Goal: Task Accomplishment & Management: Manage account settings

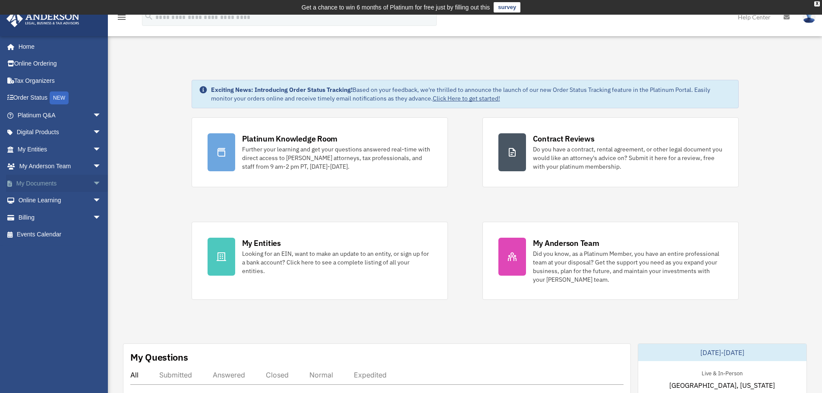
click at [93, 178] on span "arrow_drop_down" at bounding box center [101, 184] width 17 height 18
click at [50, 195] on link "Box" at bounding box center [63, 200] width 102 height 17
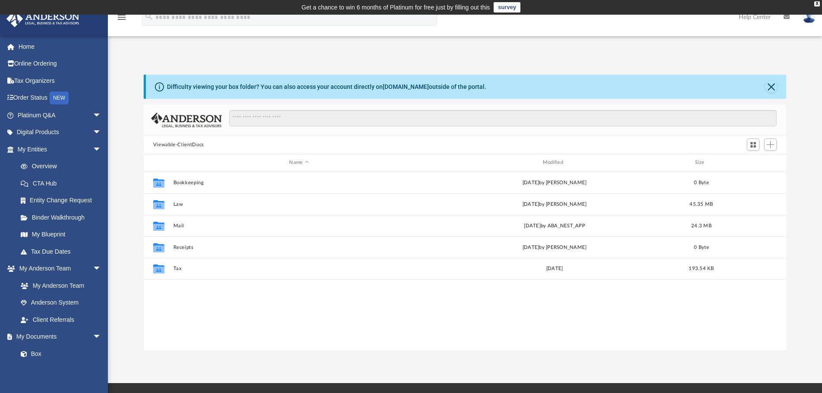
scroll to position [190, 636]
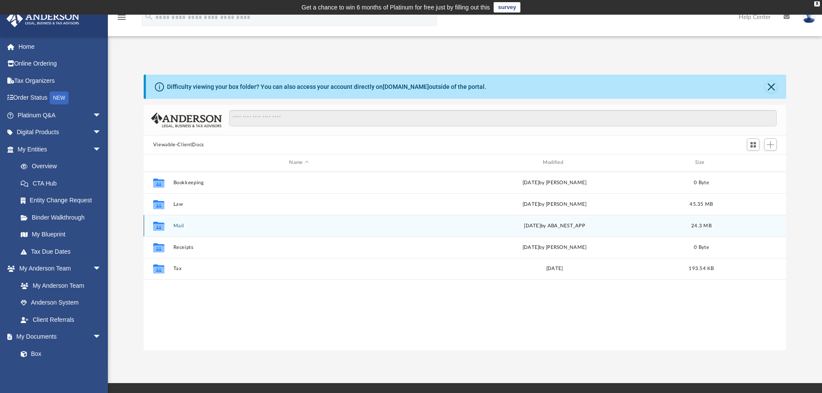
click at [177, 224] on button "Mail" at bounding box center [299, 226] width 252 height 6
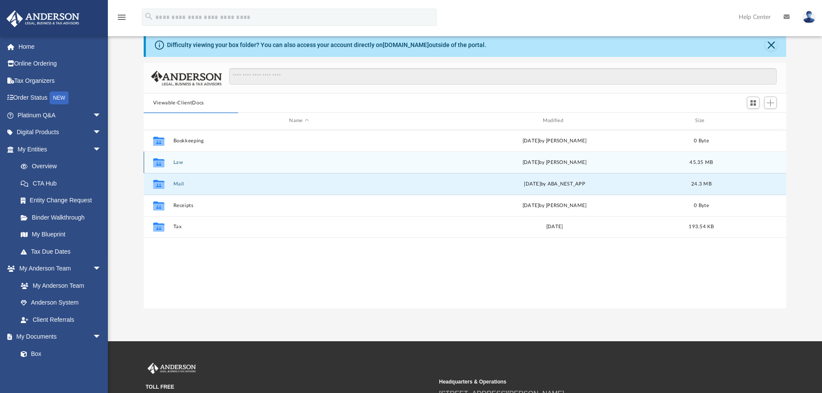
scroll to position [43, 0]
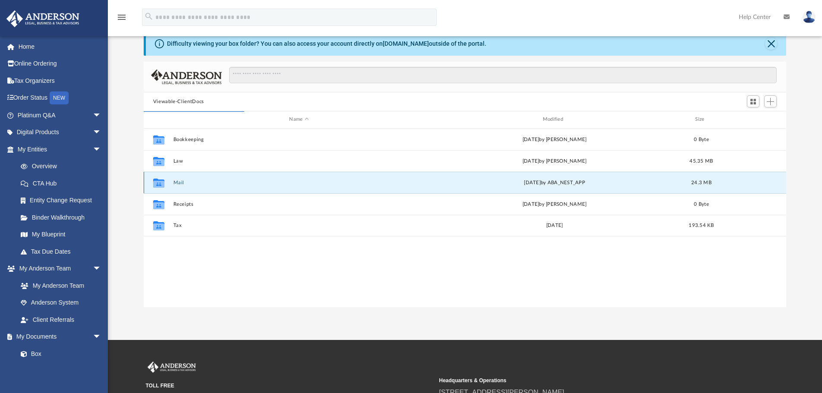
click at [181, 183] on button "Mail" at bounding box center [299, 183] width 252 height 6
click at [571, 183] on div "Mon Sep 15 2025 by ABA_NEST_APP" at bounding box center [555, 183] width 252 height 8
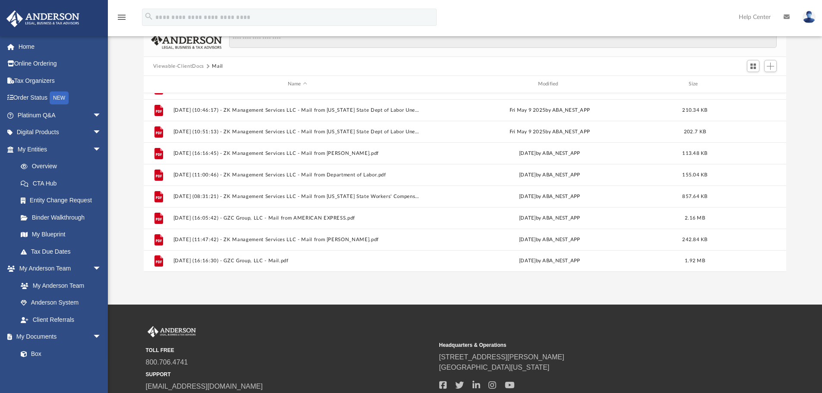
scroll to position [145, 0]
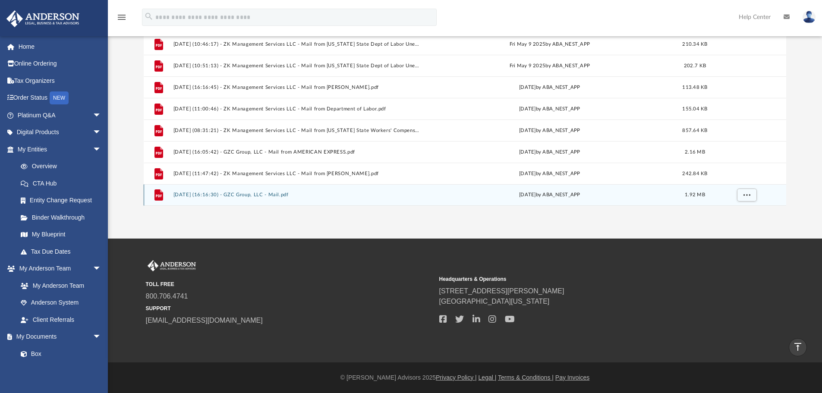
click at [227, 195] on button "2025.09.15 (16:16:30) - GZC Group, LLC - Mail.pdf" at bounding box center [297, 195] width 249 height 6
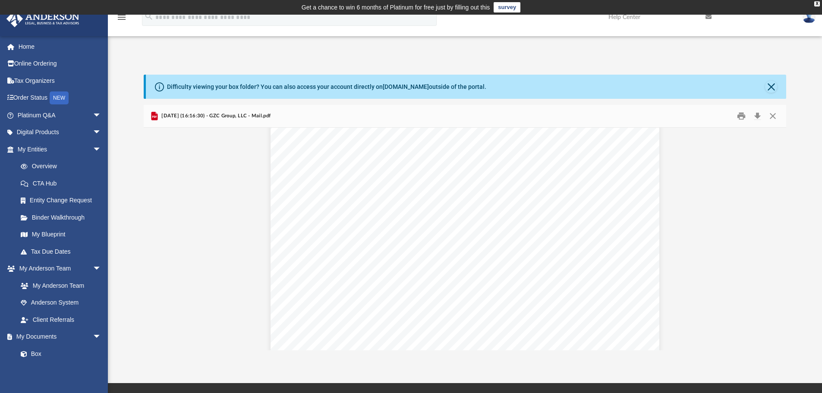
scroll to position [0, 0]
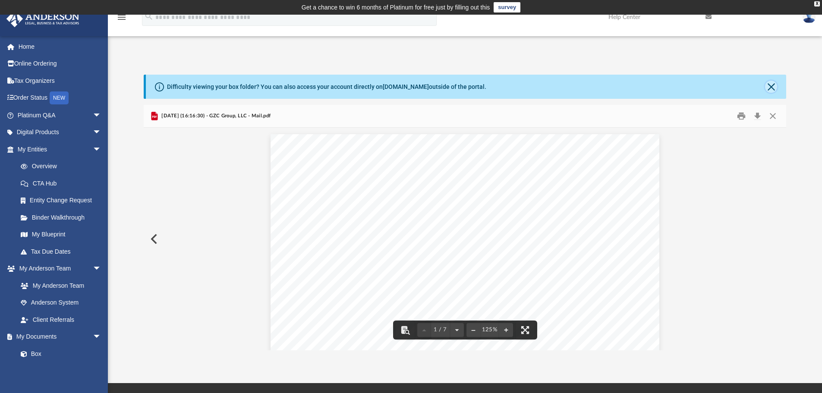
click at [773, 86] on button "Close" at bounding box center [771, 87] width 12 height 12
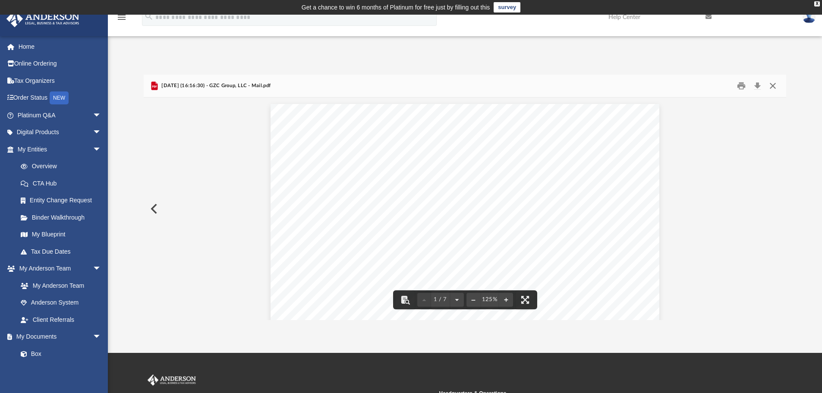
click at [773, 82] on button "Close" at bounding box center [773, 85] width 16 height 13
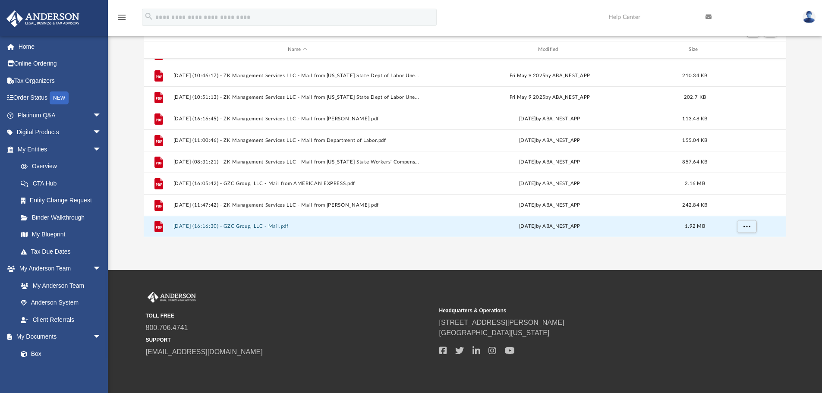
scroll to position [114, 0]
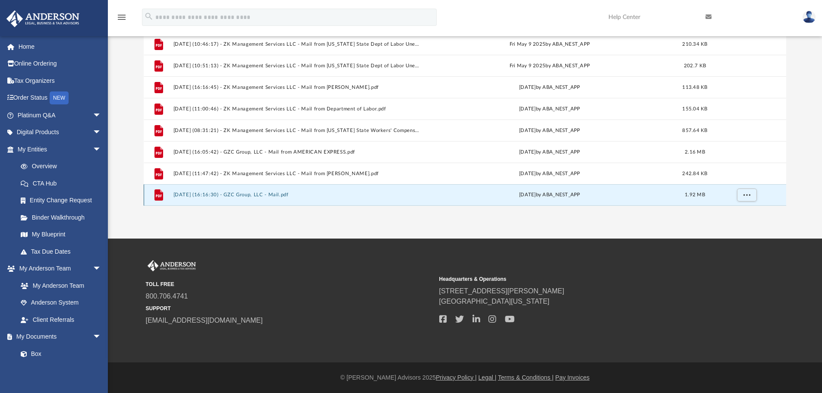
click at [259, 193] on button "2025.09.15 (16:16:30) - GZC Group, LLC - Mail.pdf" at bounding box center [297, 195] width 249 height 6
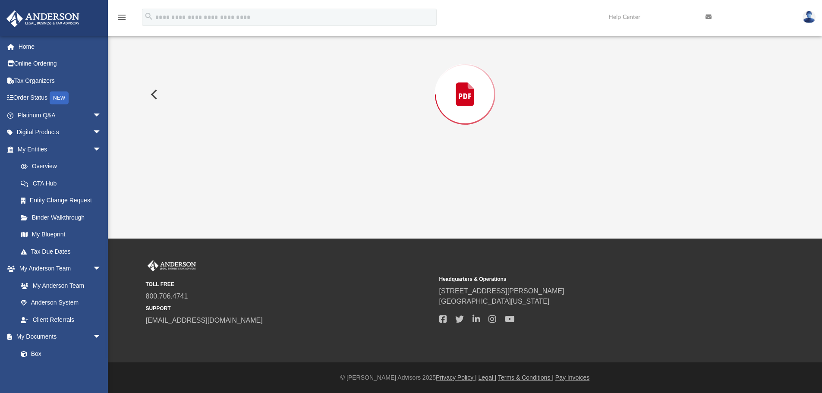
scroll to position [75, 0]
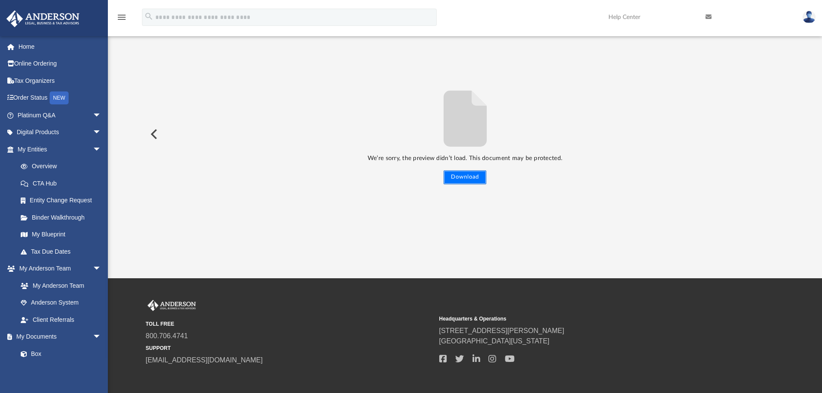
click at [474, 180] on button "Download" at bounding box center [465, 177] width 43 height 14
click at [28, 49] on link "Home" at bounding box center [60, 46] width 108 height 17
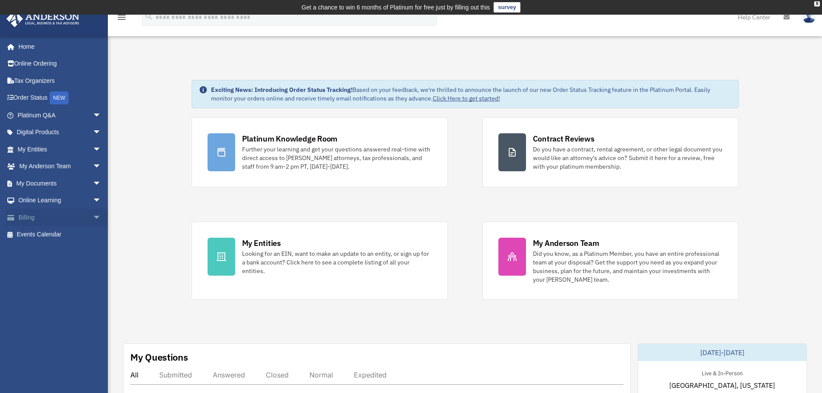
click at [35, 220] on link "Billing arrow_drop_down" at bounding box center [60, 217] width 108 height 17
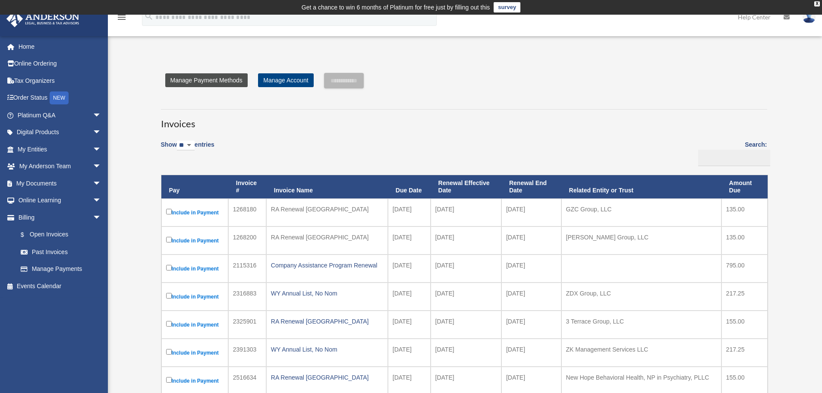
click at [229, 82] on link "Manage Payment Methods" at bounding box center [206, 80] width 82 height 14
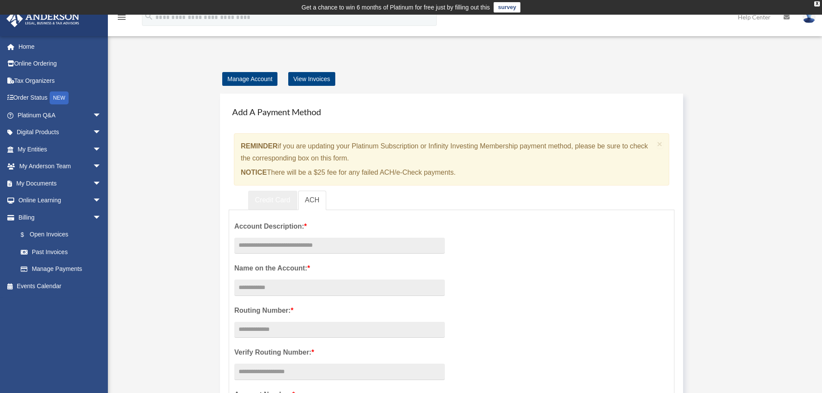
click at [279, 196] on link "Credit Card" at bounding box center [272, 200] width 49 height 19
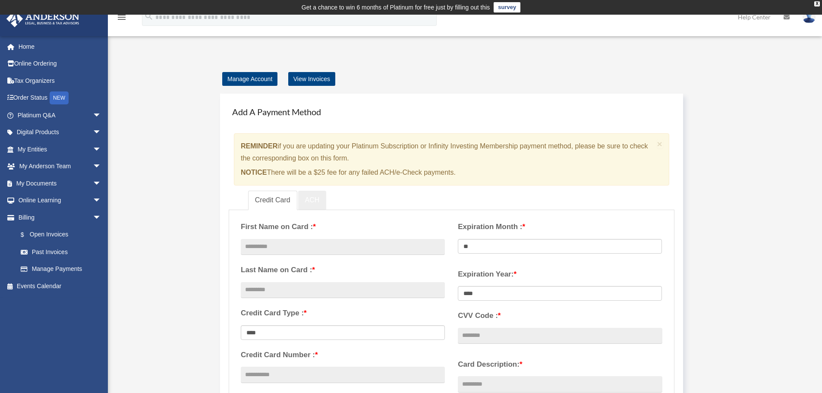
click at [316, 197] on link "ACH" at bounding box center [312, 200] width 28 height 19
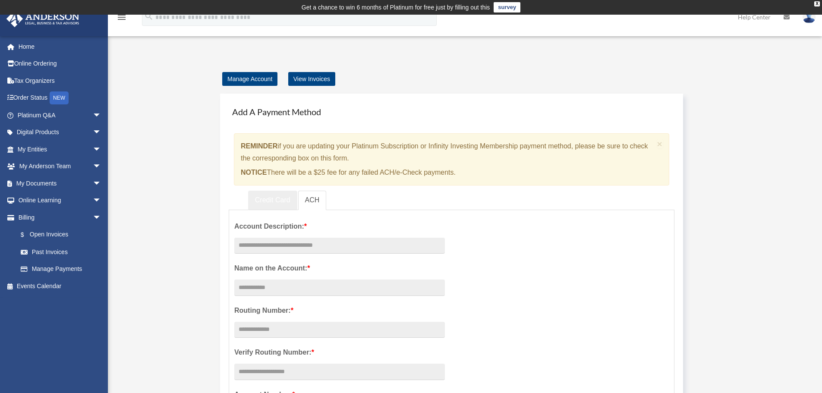
click at [282, 197] on link "Credit Card" at bounding box center [272, 200] width 49 height 19
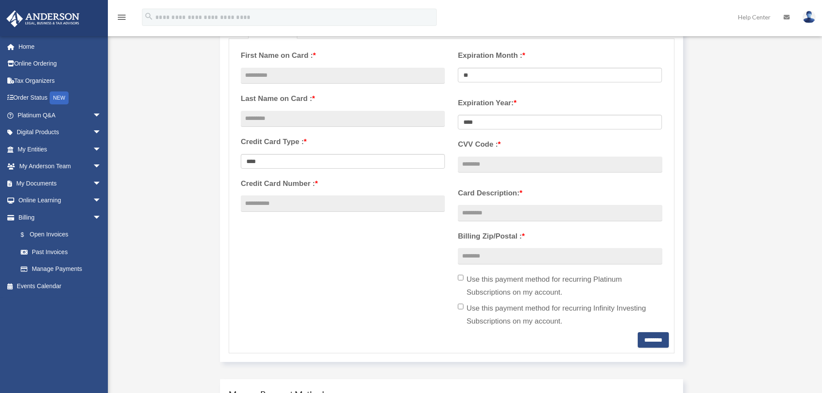
scroll to position [173, 0]
click at [248, 18] on link "Credit Card" at bounding box center [272, 27] width 49 height 19
click at [42, 233] on link "$ Open Invoices" at bounding box center [63, 235] width 102 height 18
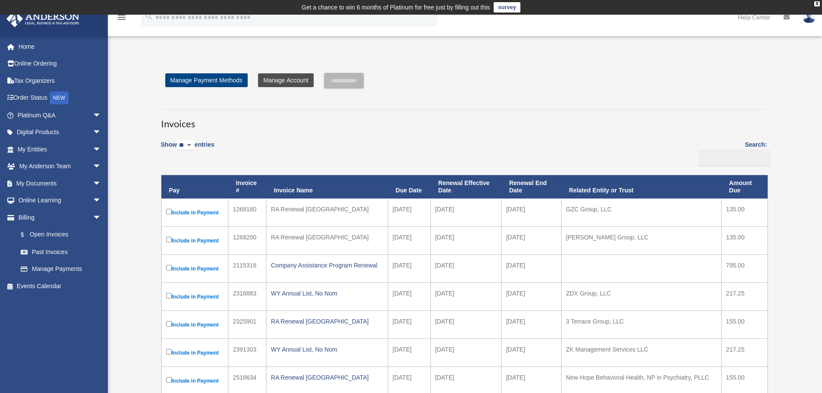
click at [293, 77] on link "Manage Account" at bounding box center [285, 80] width 55 height 14
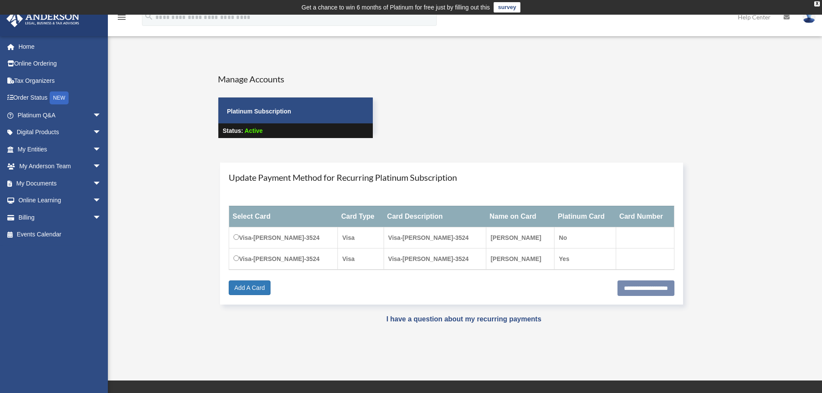
click at [423, 263] on td "Visa-[PERSON_NAME]-3524" at bounding box center [435, 259] width 102 height 22
click at [422, 262] on td "Visa-[PERSON_NAME]-3524" at bounding box center [435, 259] width 102 height 22
click at [624, 294] on input "**********" at bounding box center [646, 289] width 57 height 16
click at [630, 286] on input "**********" at bounding box center [646, 289] width 57 height 16
type input "**********"
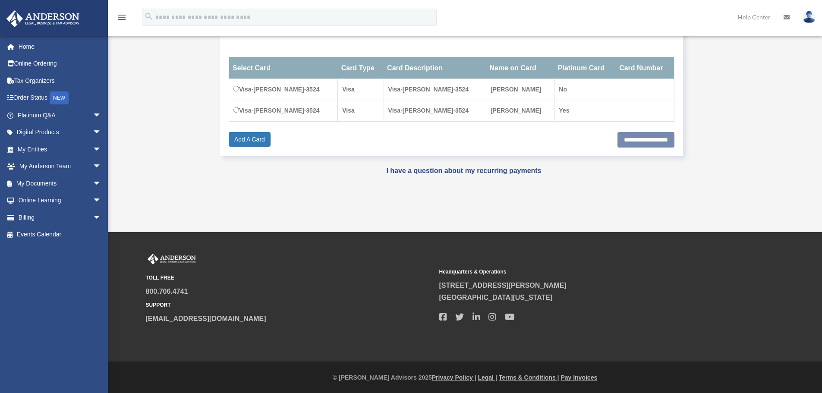
scroll to position [149, 0]
